Goal: Register for event/course

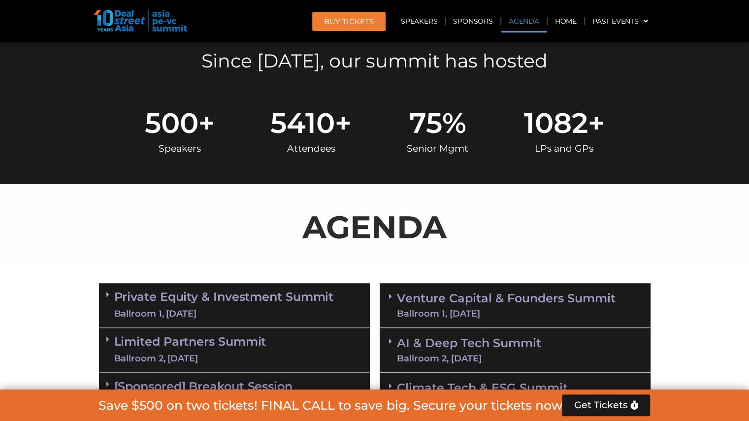
scroll to position [384, 0]
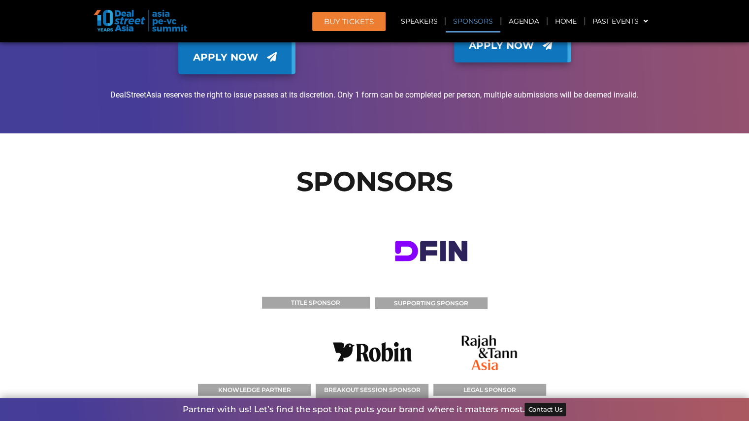
scroll to position [10518, 0]
